Goal: Navigation & Orientation: Find specific page/section

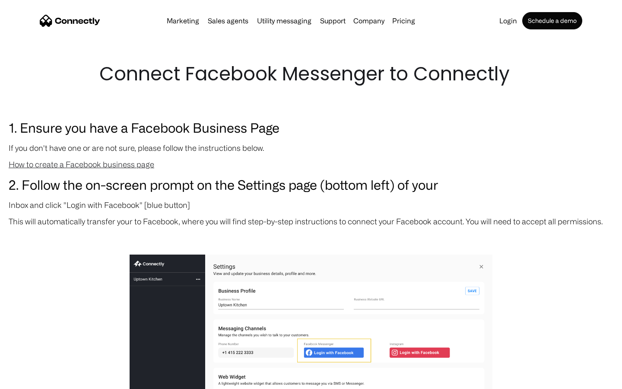
scroll to position [795, 0]
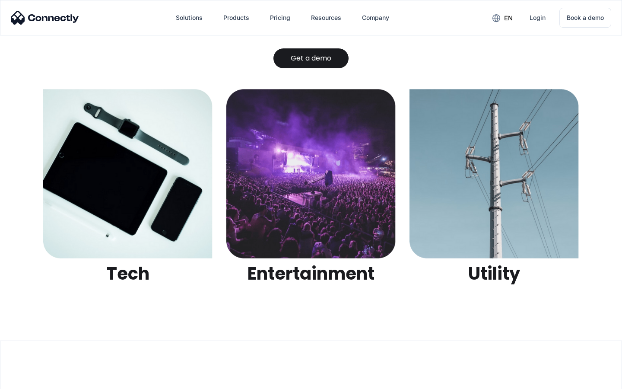
scroll to position [2725, 0]
